Goal: Find specific page/section

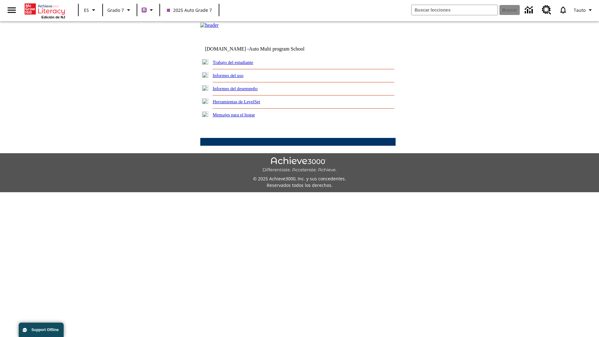
click at [240, 65] on link "Trabajo del estudiante" at bounding box center [233, 62] width 41 height 5
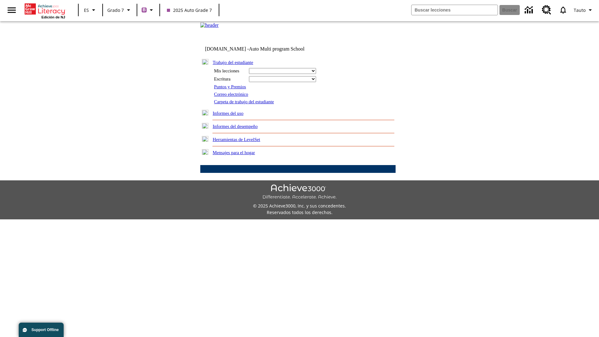
click at [233, 97] on link "Correo electrónico" at bounding box center [231, 94] width 34 height 5
